Goal: Task Accomplishment & Management: Manage account settings

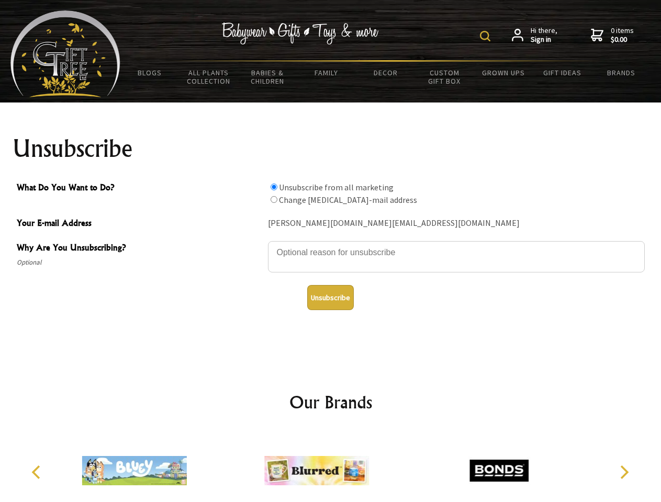
click at [487, 36] on img at bounding box center [485, 36] width 10 height 10
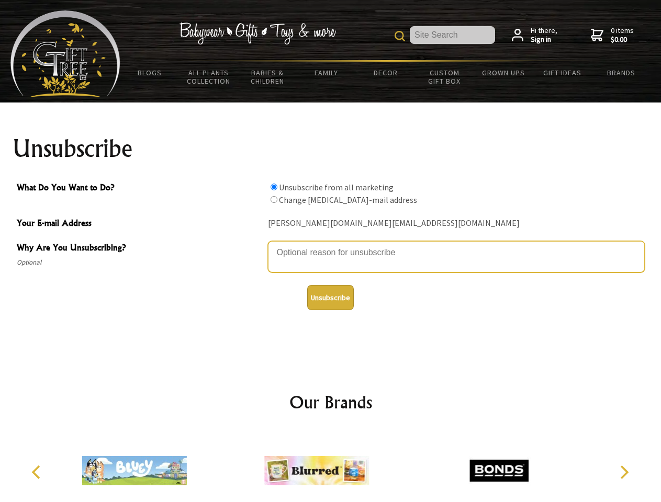
click at [331, 245] on textarea "Why Are You Unsubscribing?" at bounding box center [456, 256] width 377 height 31
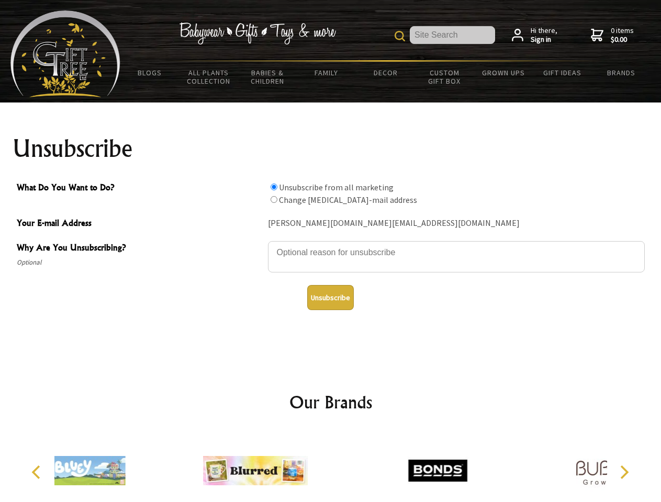
click at [274, 187] on input "What Do You Want to Do?" at bounding box center [274, 187] width 7 height 7
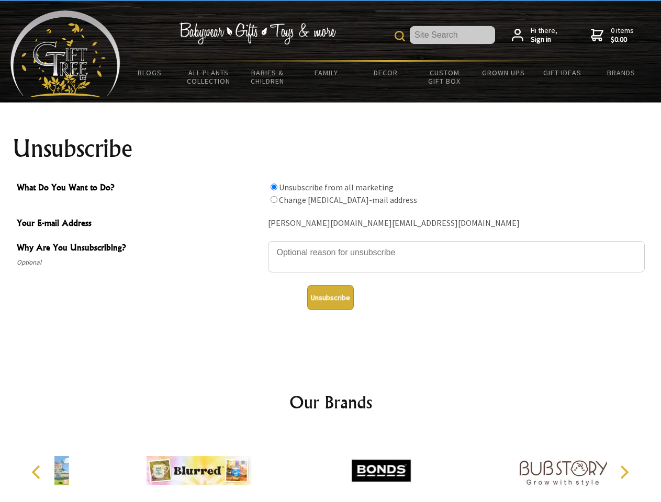
click at [274, 199] on input "What Do You Want to Do?" at bounding box center [274, 199] width 7 height 7
radio input "true"
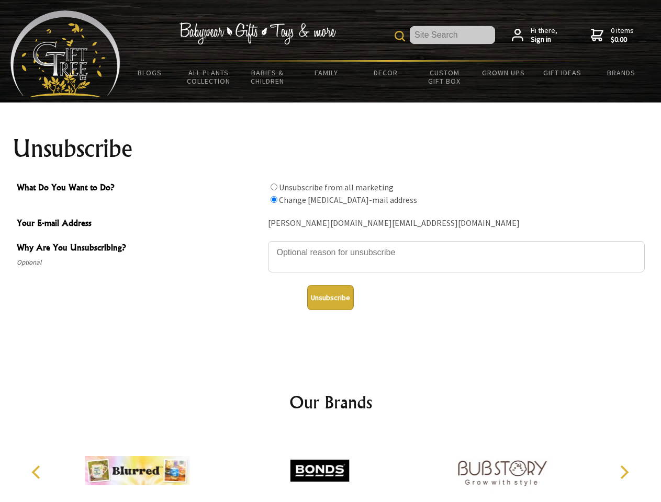
click at [330, 298] on button "Unsubscribe" at bounding box center [330, 297] width 47 height 25
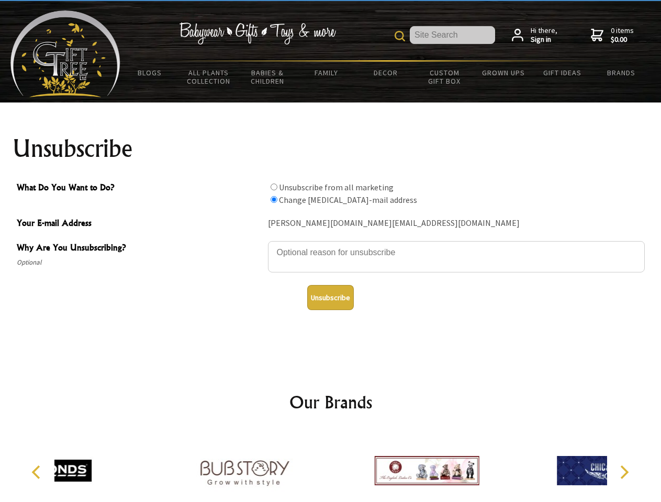
click at [38, 472] on icon "Previous" at bounding box center [37, 473] width 14 height 14
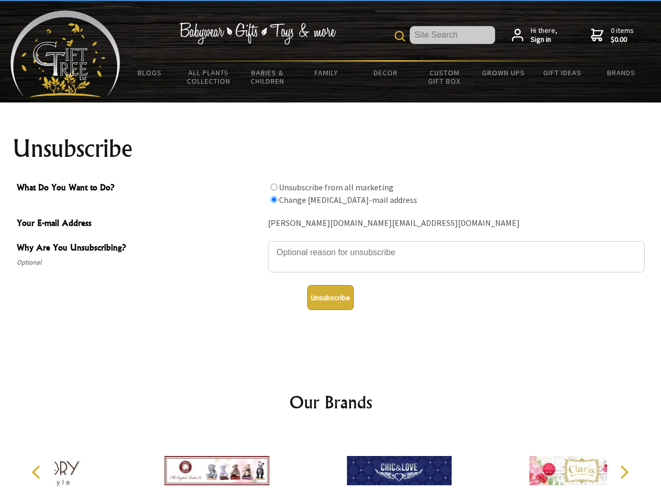
click at [624, 472] on icon "Next" at bounding box center [623, 473] width 14 height 14
